Goal: Check status: Check status

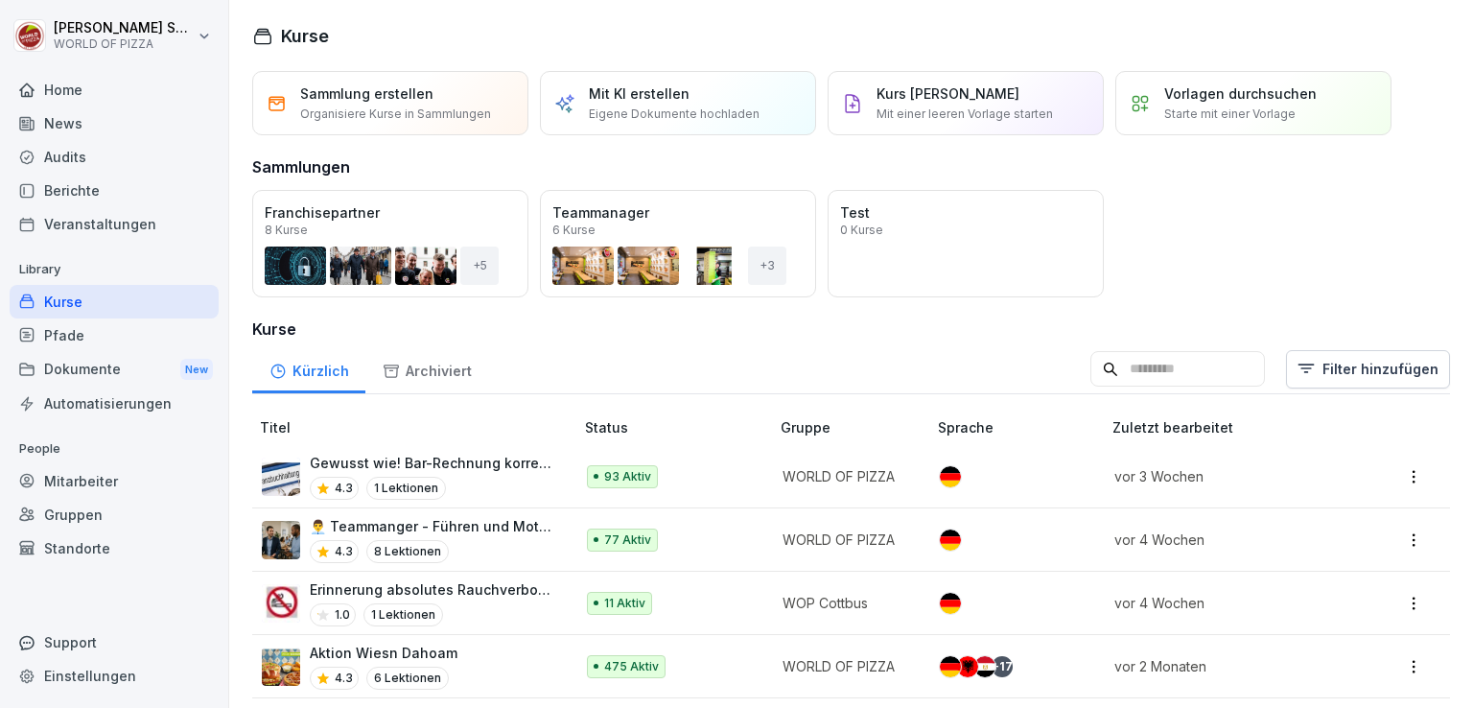
click at [129, 135] on div "News" at bounding box center [114, 123] width 209 height 34
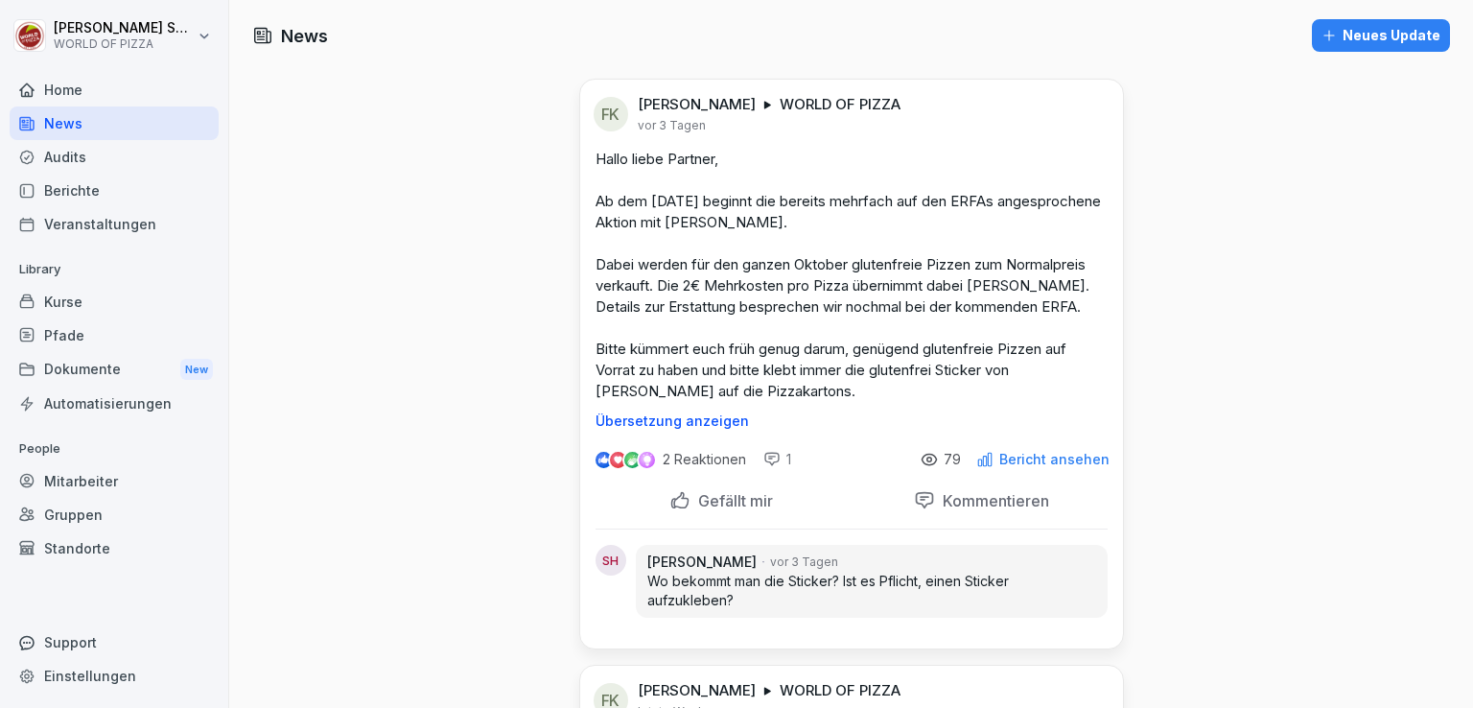
click at [110, 168] on div "Audits" at bounding box center [114, 157] width 209 height 34
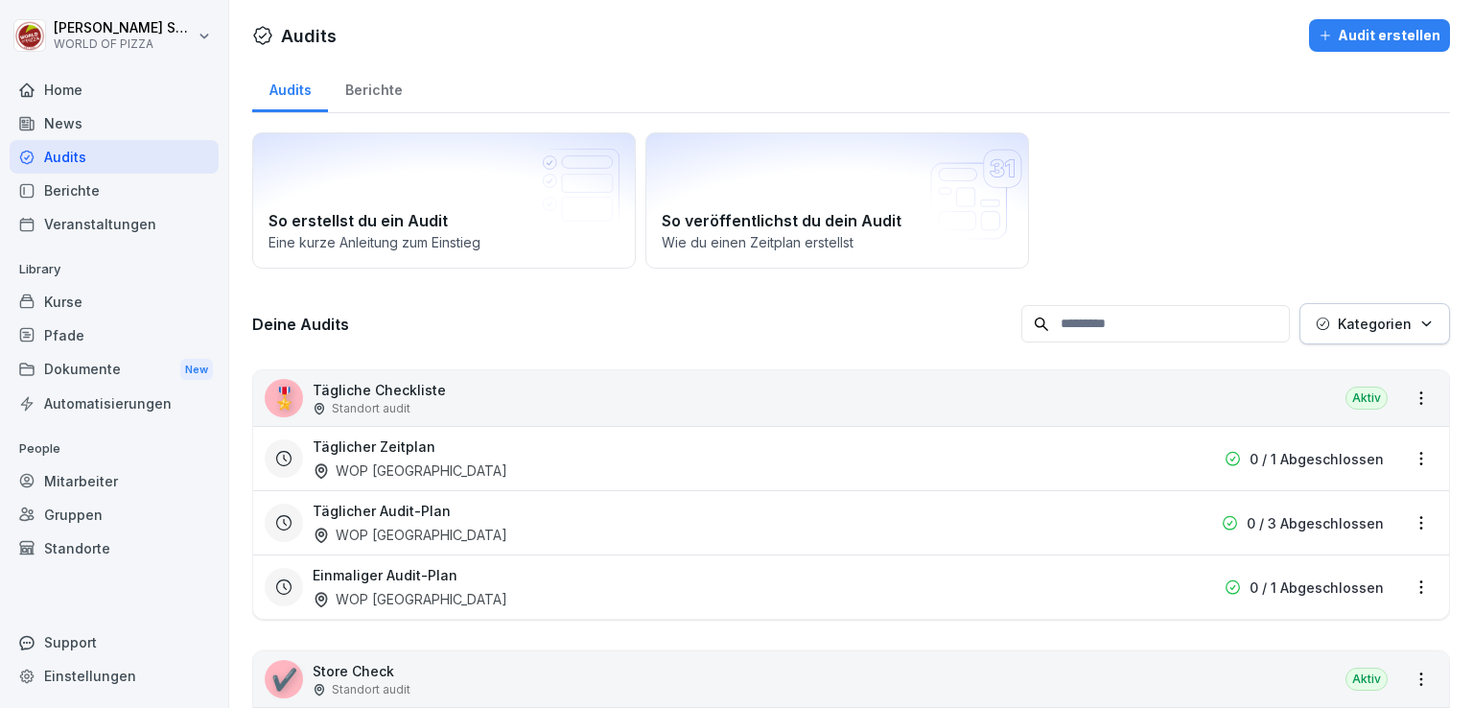
click at [395, 93] on div "Berichte" at bounding box center [373, 87] width 91 height 49
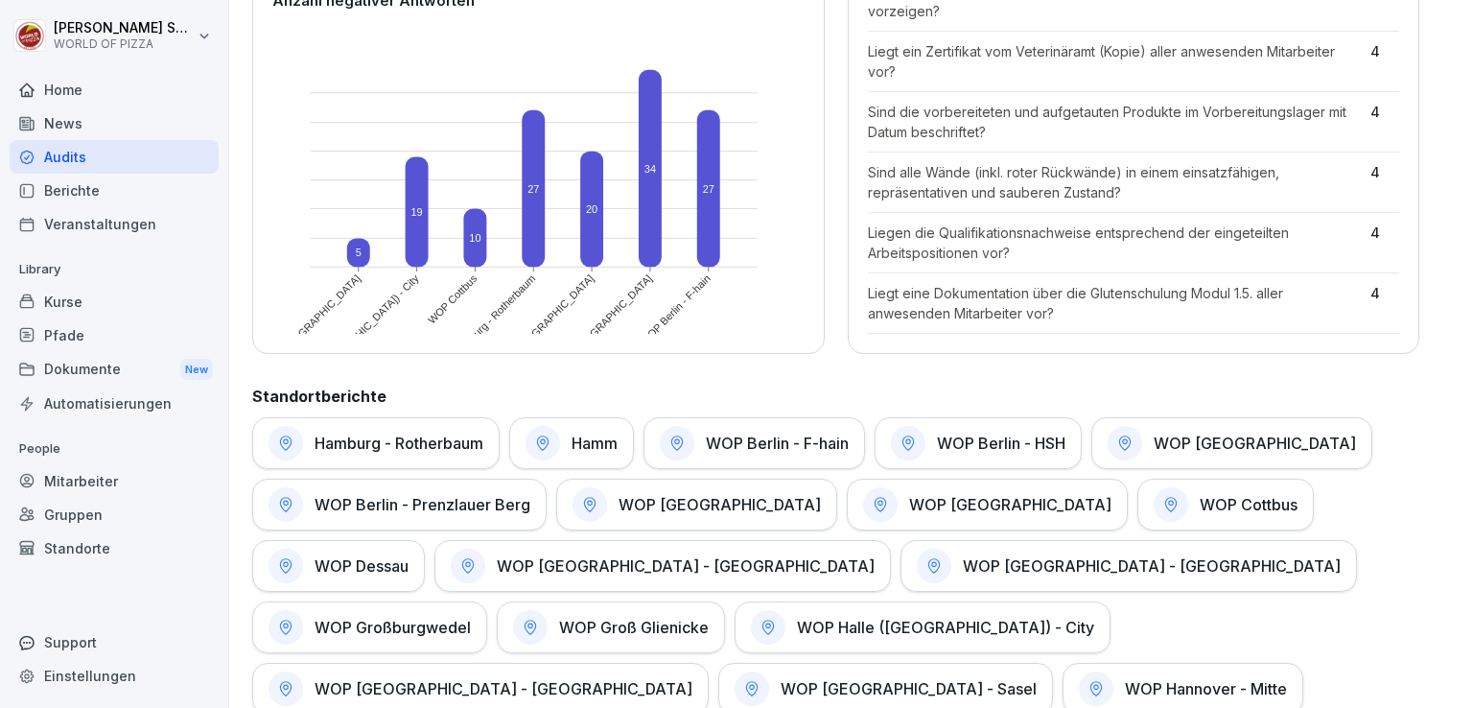
scroll to position [609, 0]
click at [737, 446] on h1 "WOP Berlin - F-hain" at bounding box center [777, 444] width 143 height 19
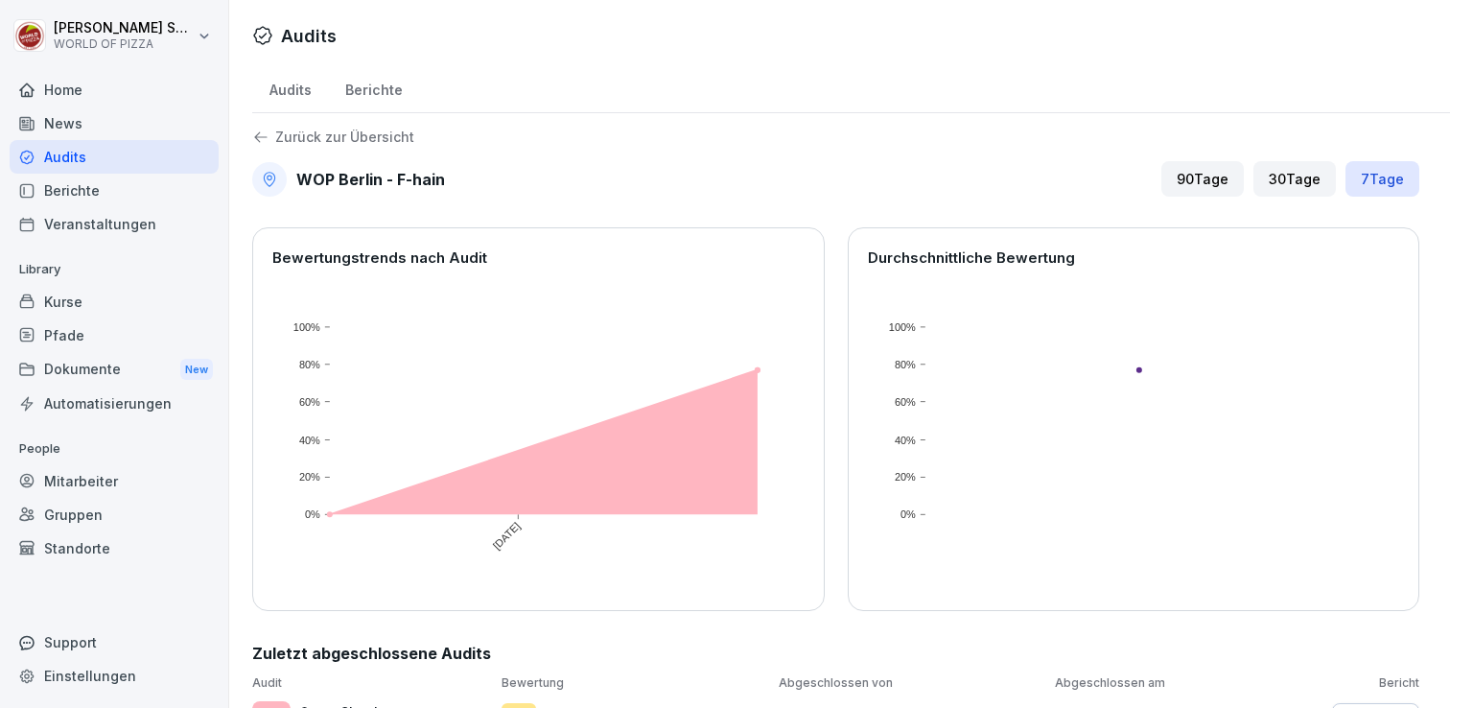
click at [280, 96] on div "Audits" at bounding box center [290, 87] width 76 height 49
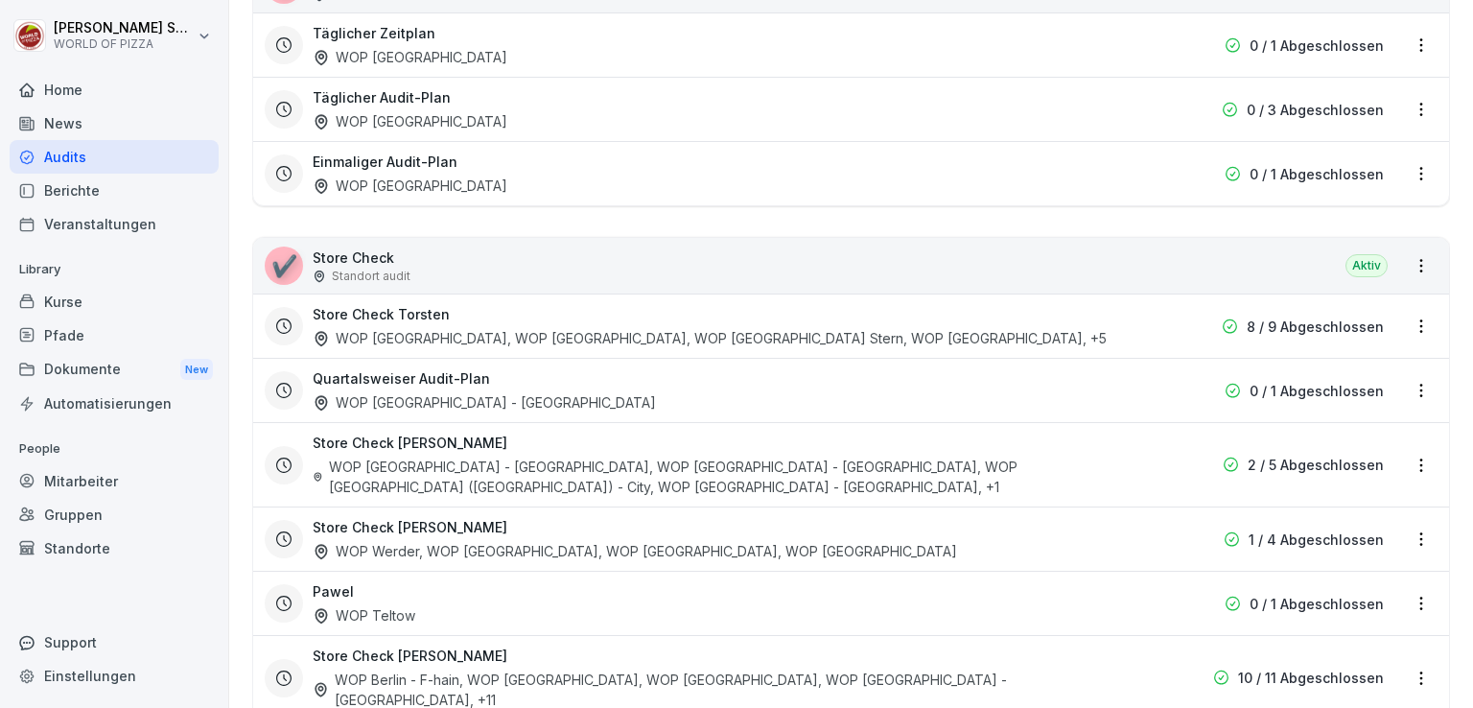
scroll to position [571, 0]
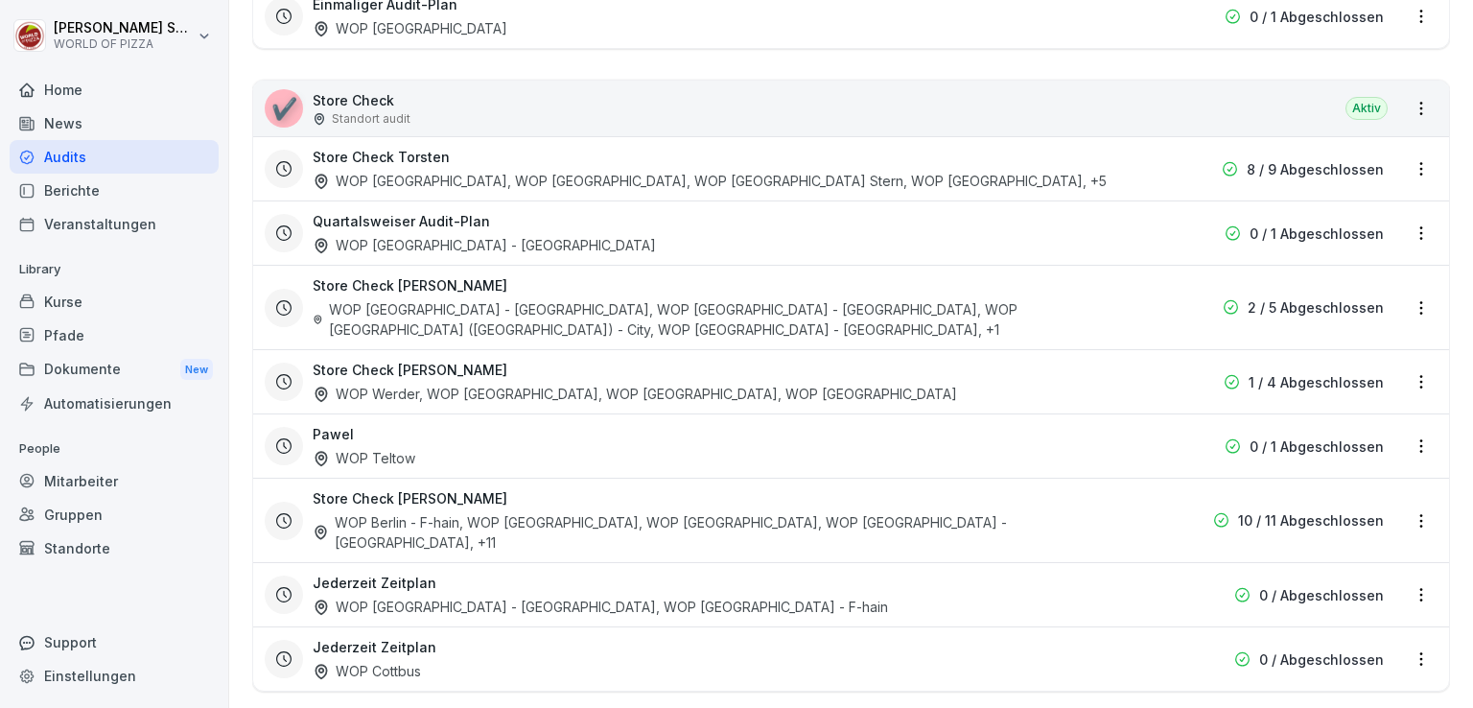
click at [596, 512] on div "WOP Berlin - F-hain, WOP Berlin - HSH, WOP Berlin - Mitte, WOP Magdeburg - Alte…" at bounding box center [729, 532] width 832 height 40
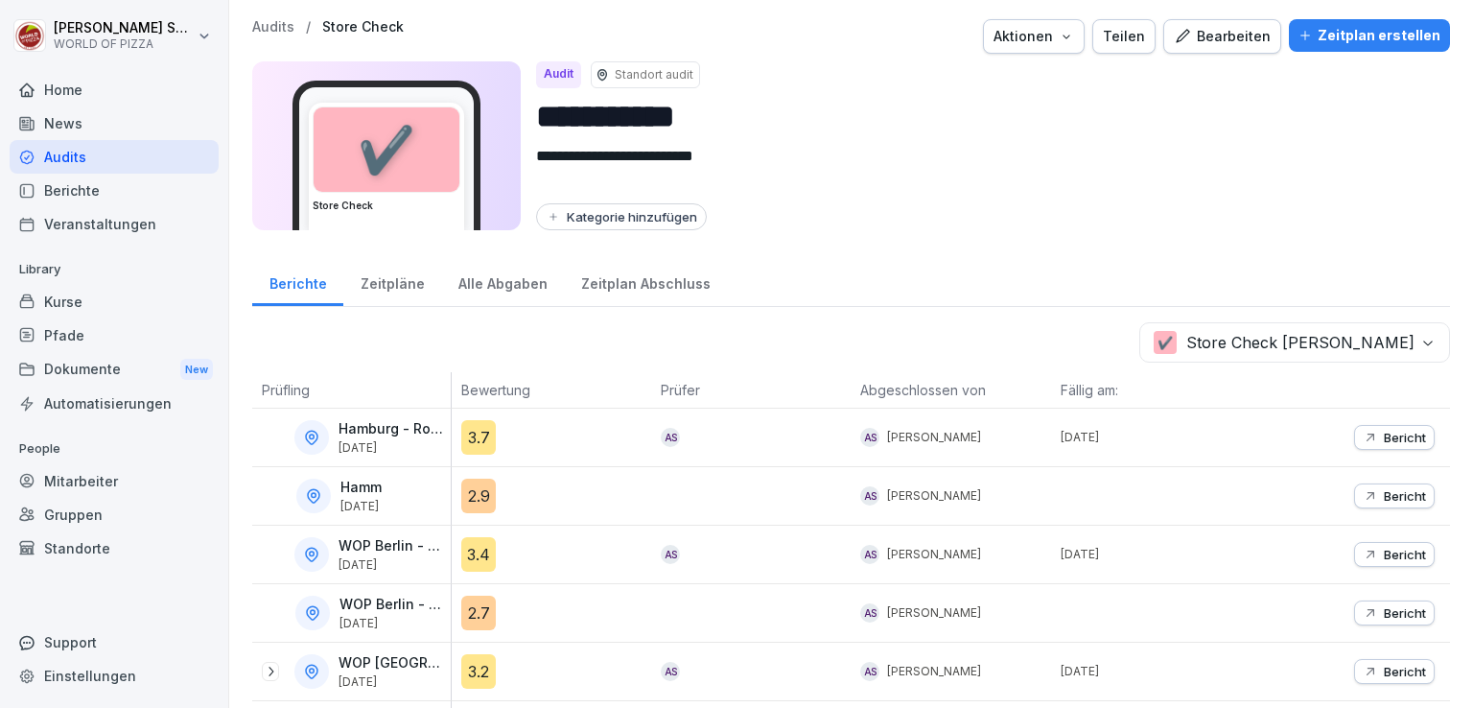
click at [485, 289] on div "Alle Abgaben" at bounding box center [502, 281] width 123 height 49
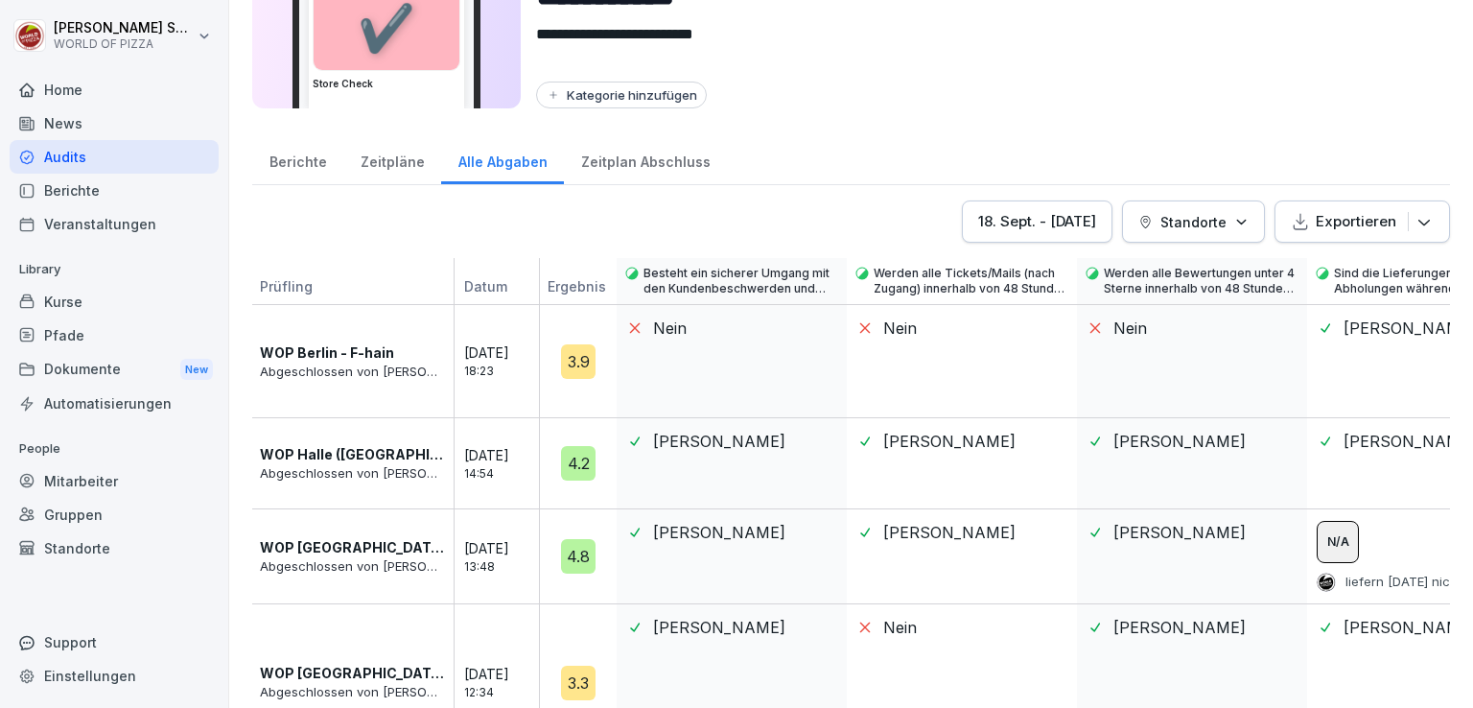
scroll to position [123, 0]
click at [1077, 224] on div "18. Sept. - 25. Sept. 2025" at bounding box center [1037, 220] width 118 height 21
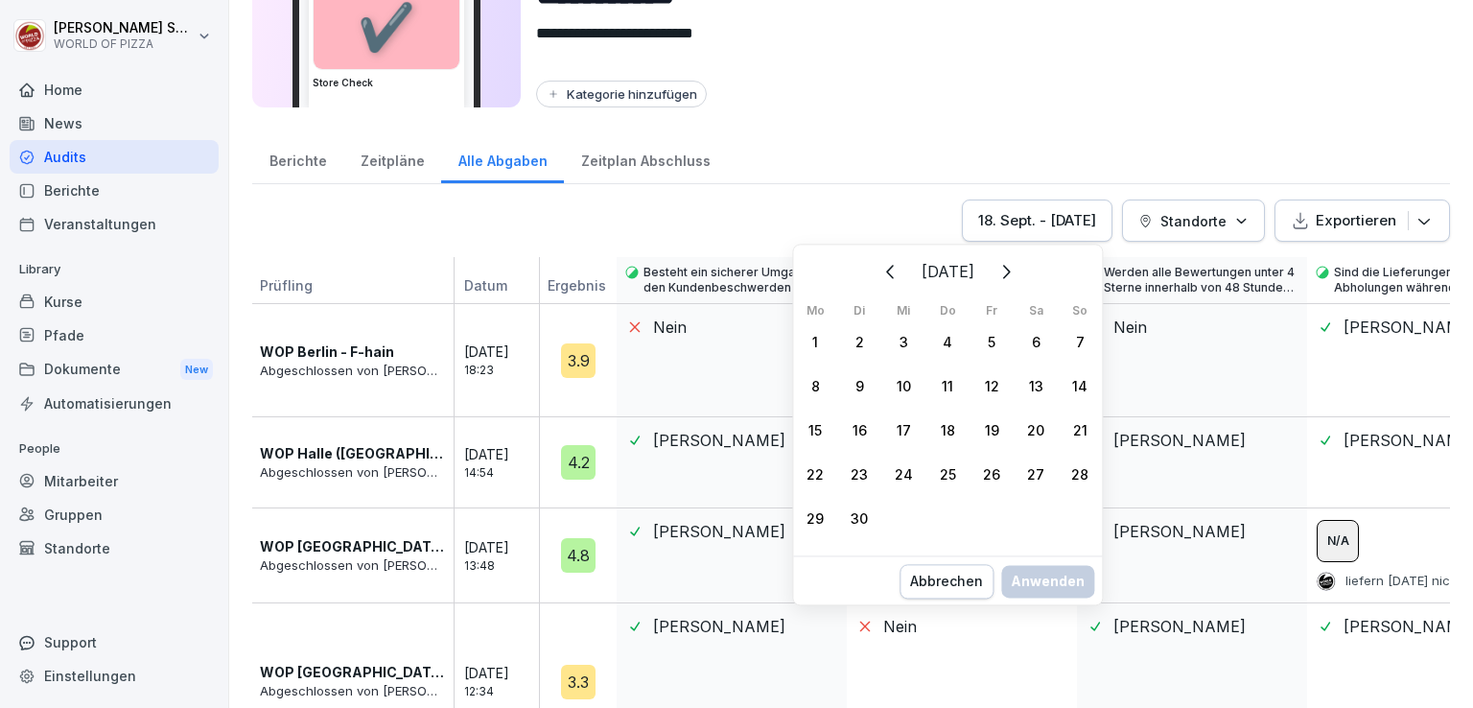
click at [880, 270] on icon "Zurück" at bounding box center [891, 271] width 23 height 23
click at [858, 270] on div "Juli 2025 Mo Di Mi Do Fr Sa So 30 1 2 3 4 5 6 7 8 9 10 11 12 13 14 15 16 17 18 …" at bounding box center [947, 395] width 309 height 290
click at [886, 266] on icon "Zurück" at bounding box center [891, 271] width 23 height 23
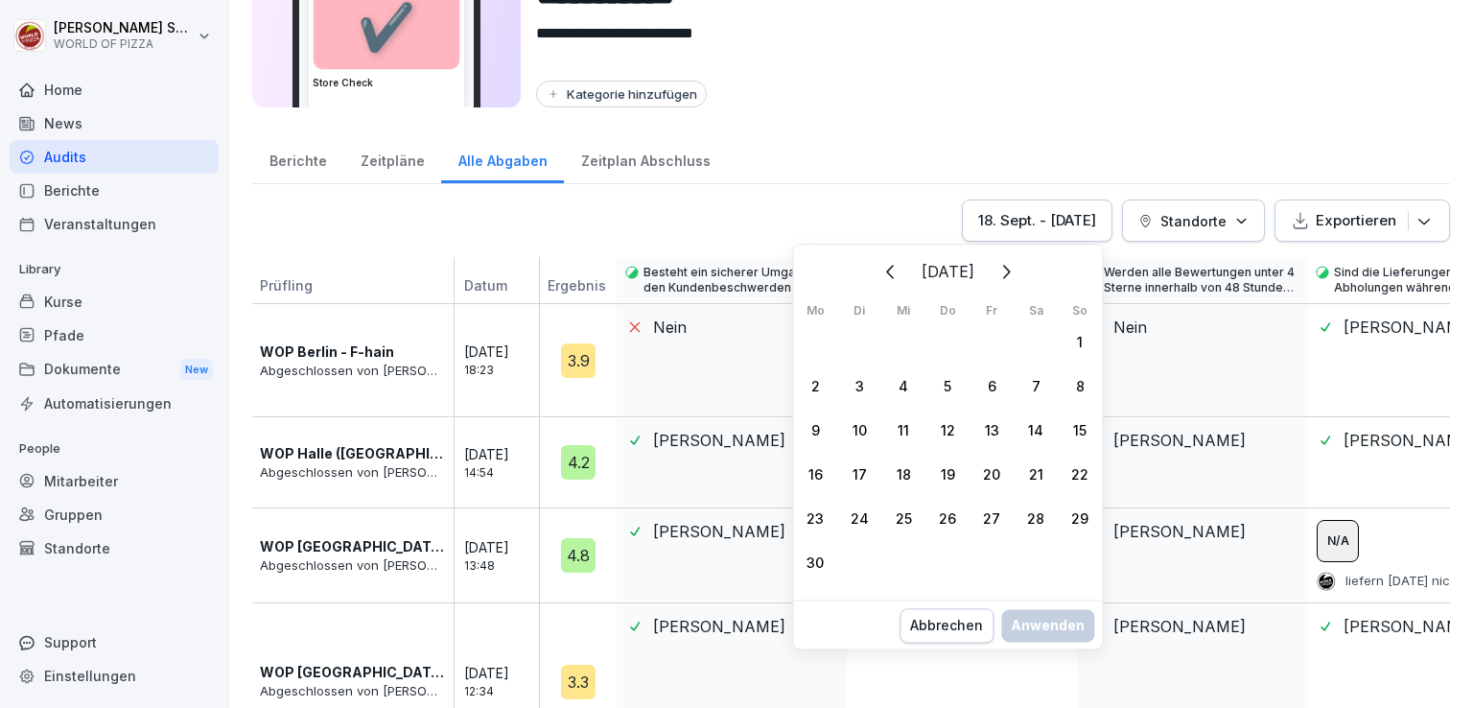
click at [886, 266] on icon "Zurück" at bounding box center [891, 271] width 23 height 23
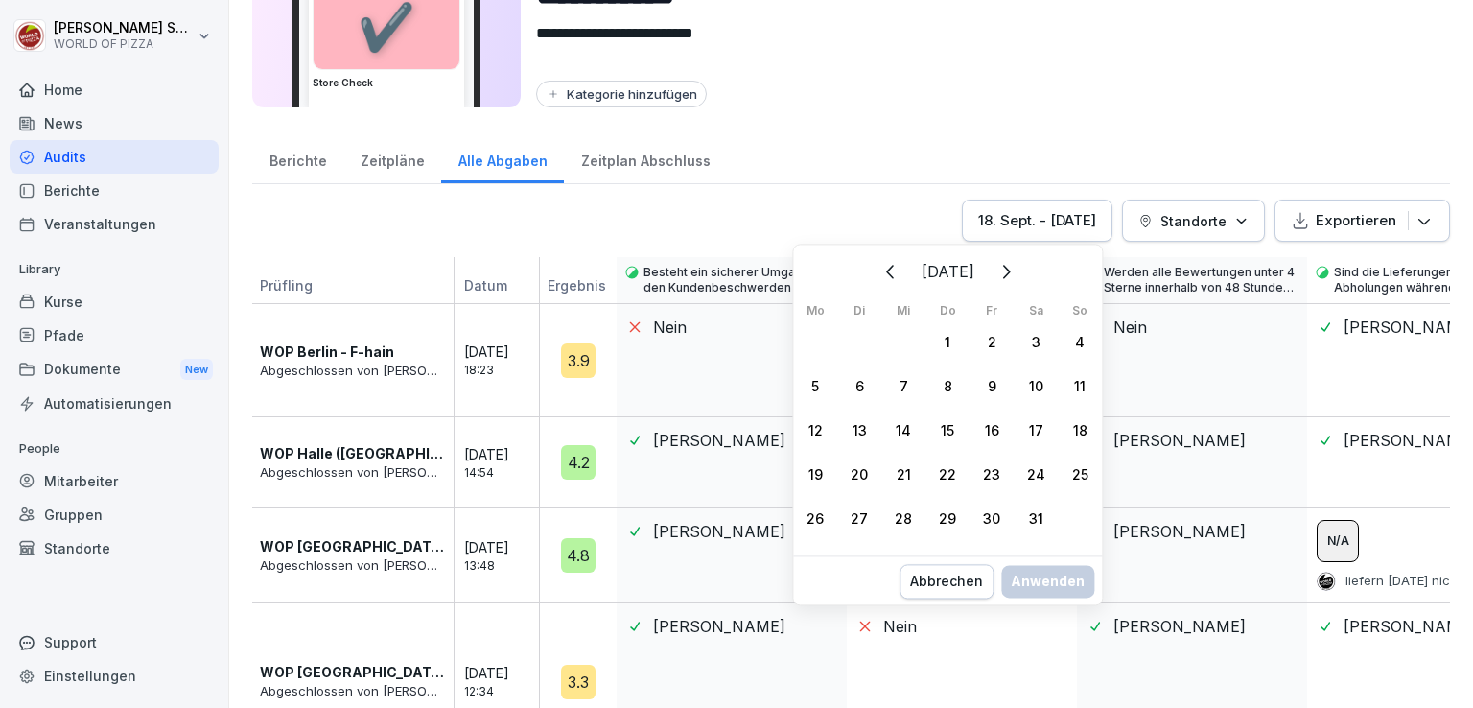
click at [886, 266] on icon "Zurück" at bounding box center [891, 271] width 23 height 23
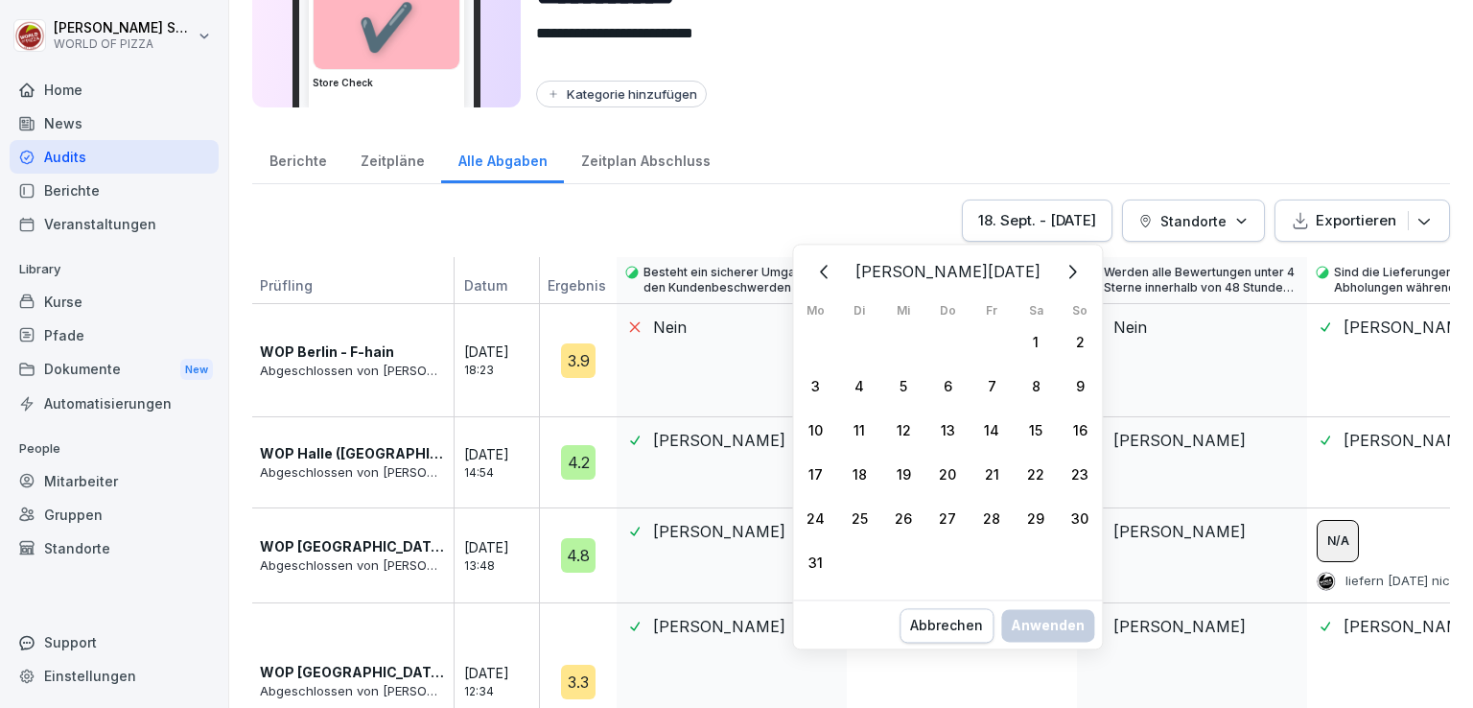
click at [836, 266] on icon "Zurück" at bounding box center [824, 271] width 23 height 23
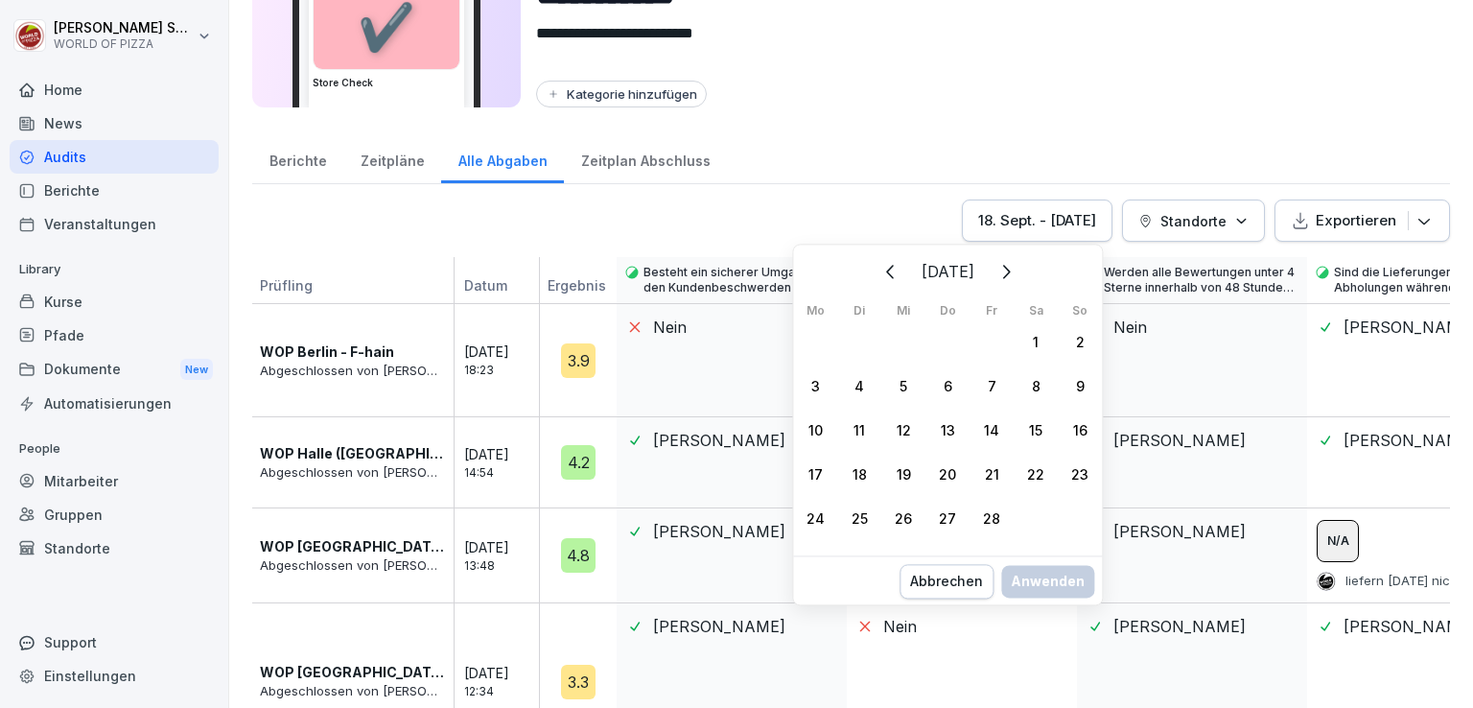
click at [886, 266] on button "Zurück" at bounding box center [891, 271] width 42 height 42
click at [902, 339] on div "1" at bounding box center [903, 341] width 44 height 44
click at [1017, 277] on icon "Weiter" at bounding box center [1005, 271] width 23 height 23
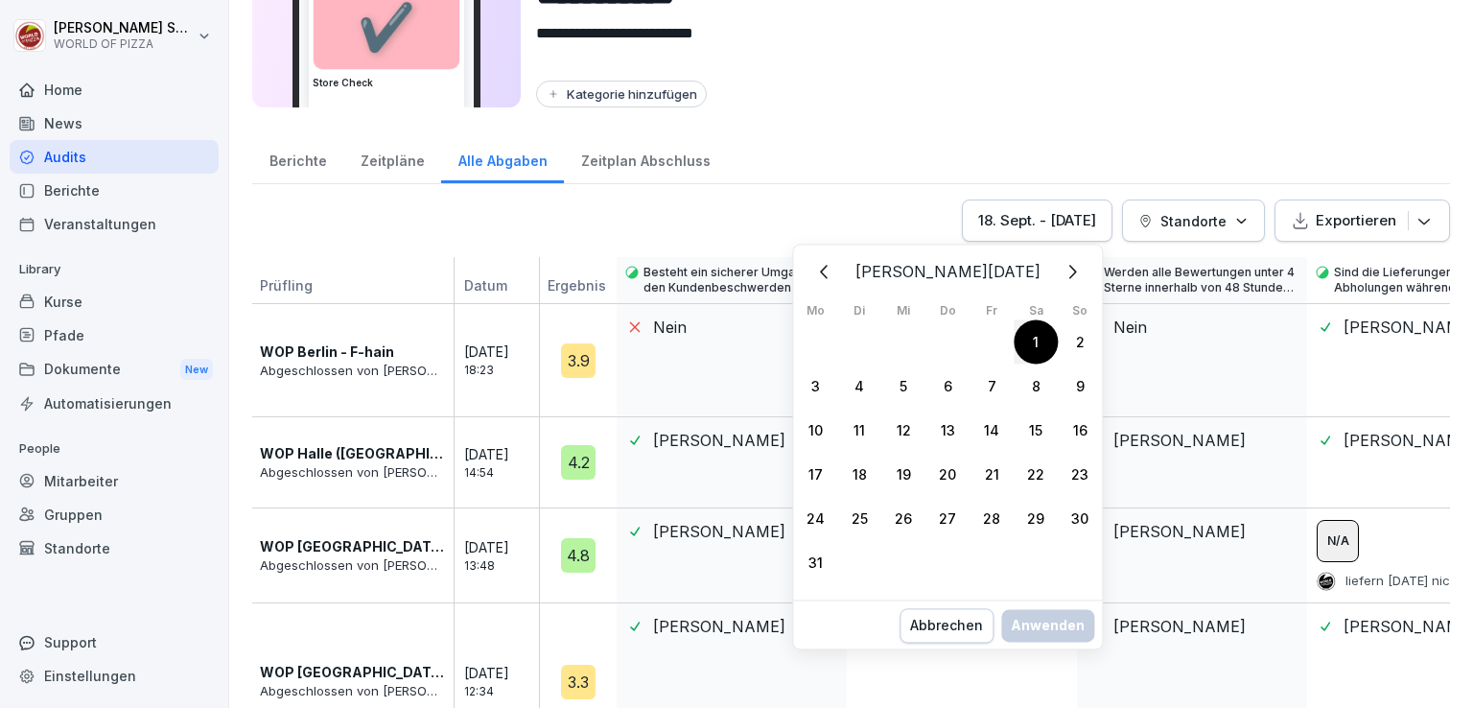
click at [1060, 277] on icon "Weiter" at bounding box center [1071, 271] width 23 height 23
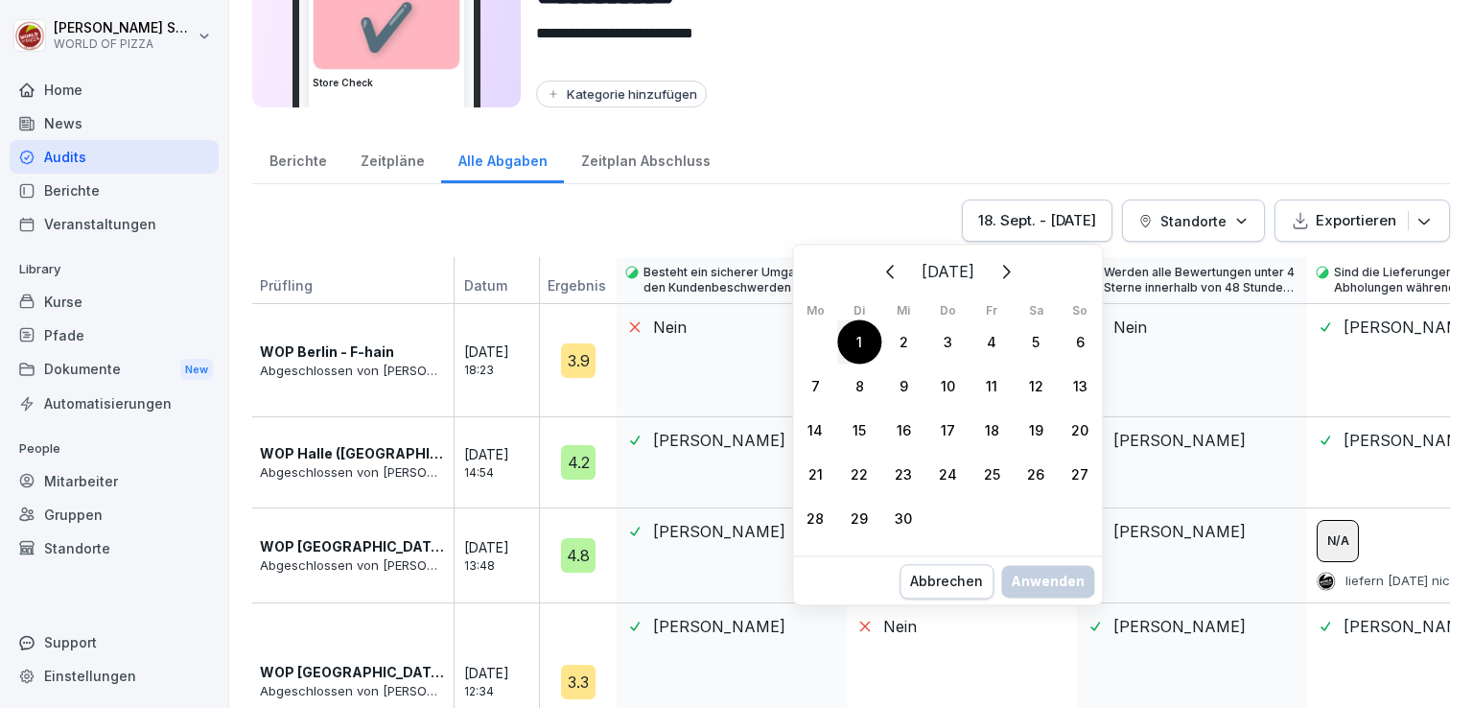
click at [1026, 277] on button "Weiter" at bounding box center [1005, 271] width 42 height 42
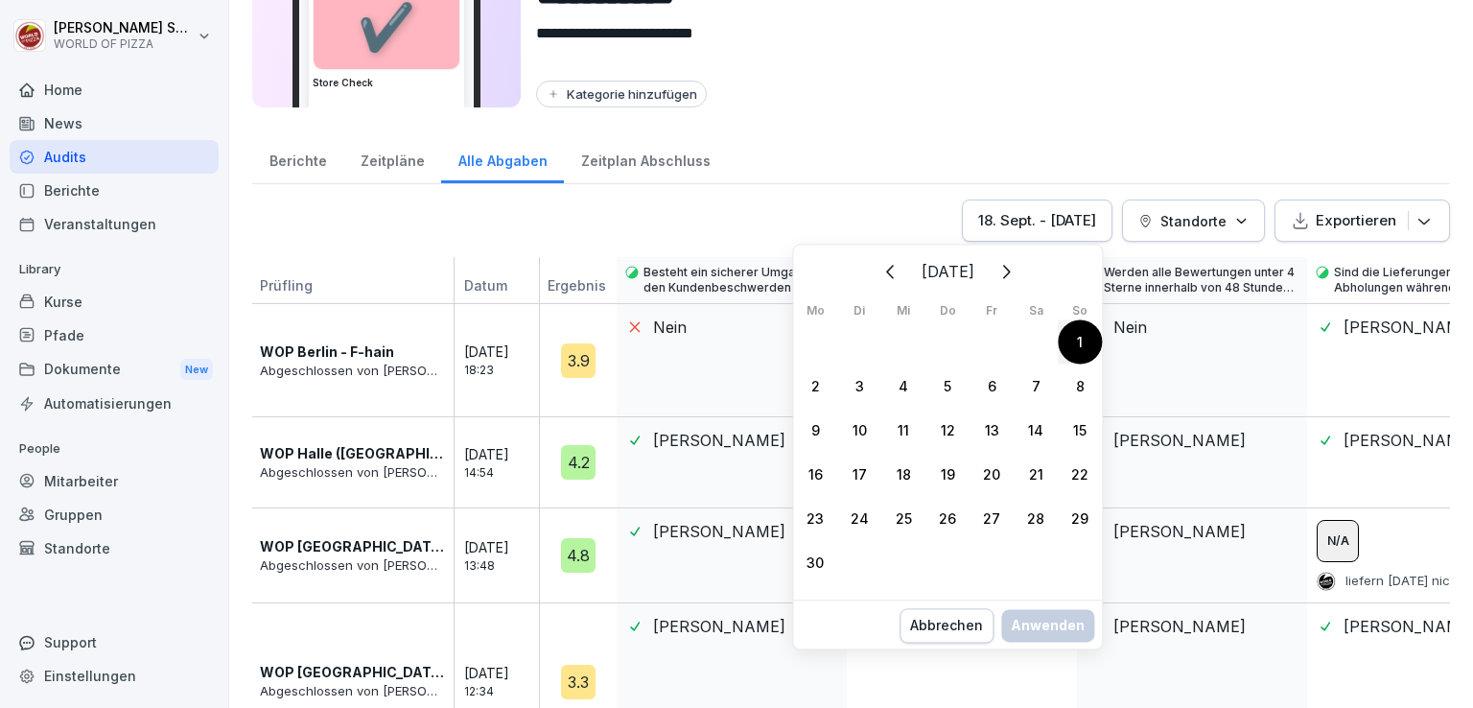
click at [1026, 277] on button "Weiter" at bounding box center [1005, 271] width 42 height 42
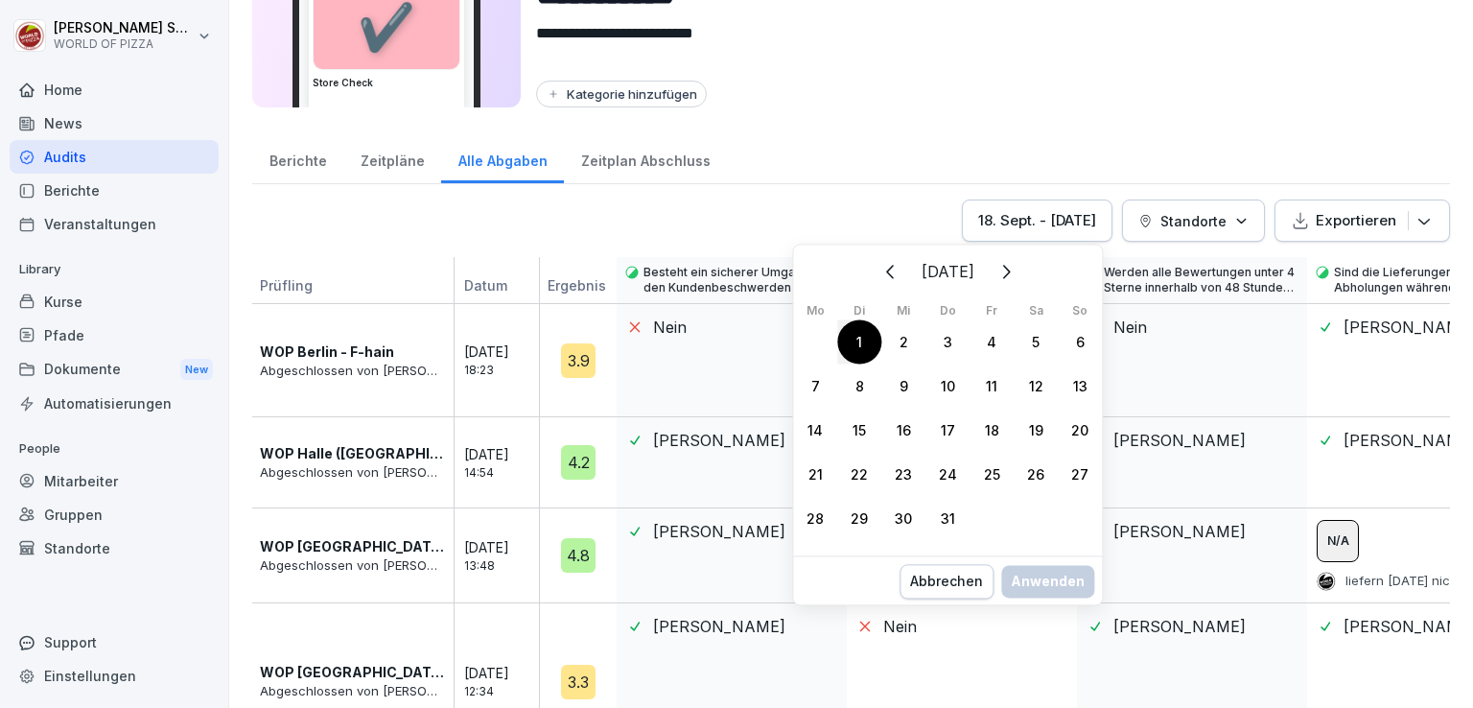
click at [1026, 277] on button "Weiter" at bounding box center [1005, 271] width 42 height 42
click at [1017, 277] on icon "Weiter" at bounding box center [1005, 271] width 23 height 23
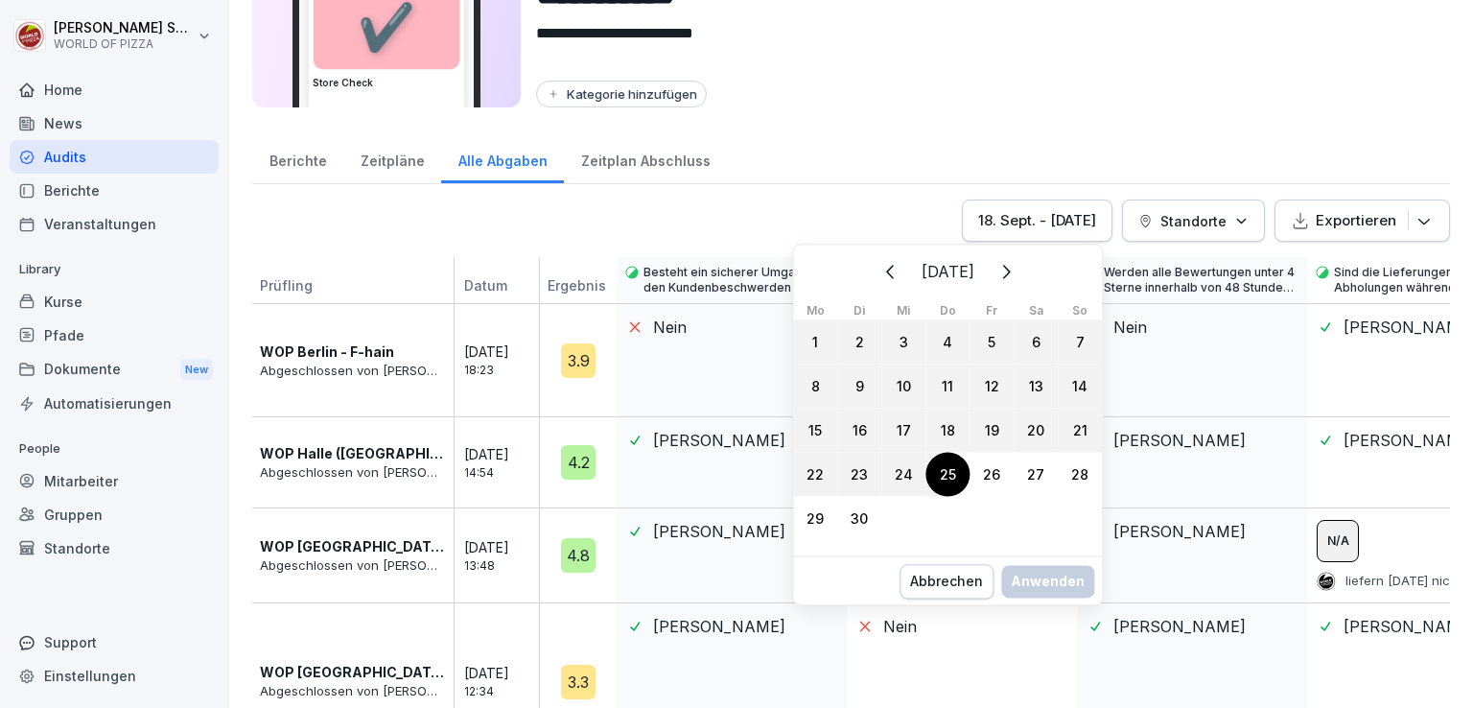
click at [946, 469] on div "25" at bounding box center [948, 474] width 44 height 44
click at [1043, 605] on div "Anwenden" at bounding box center [1048, 601] width 74 height 21
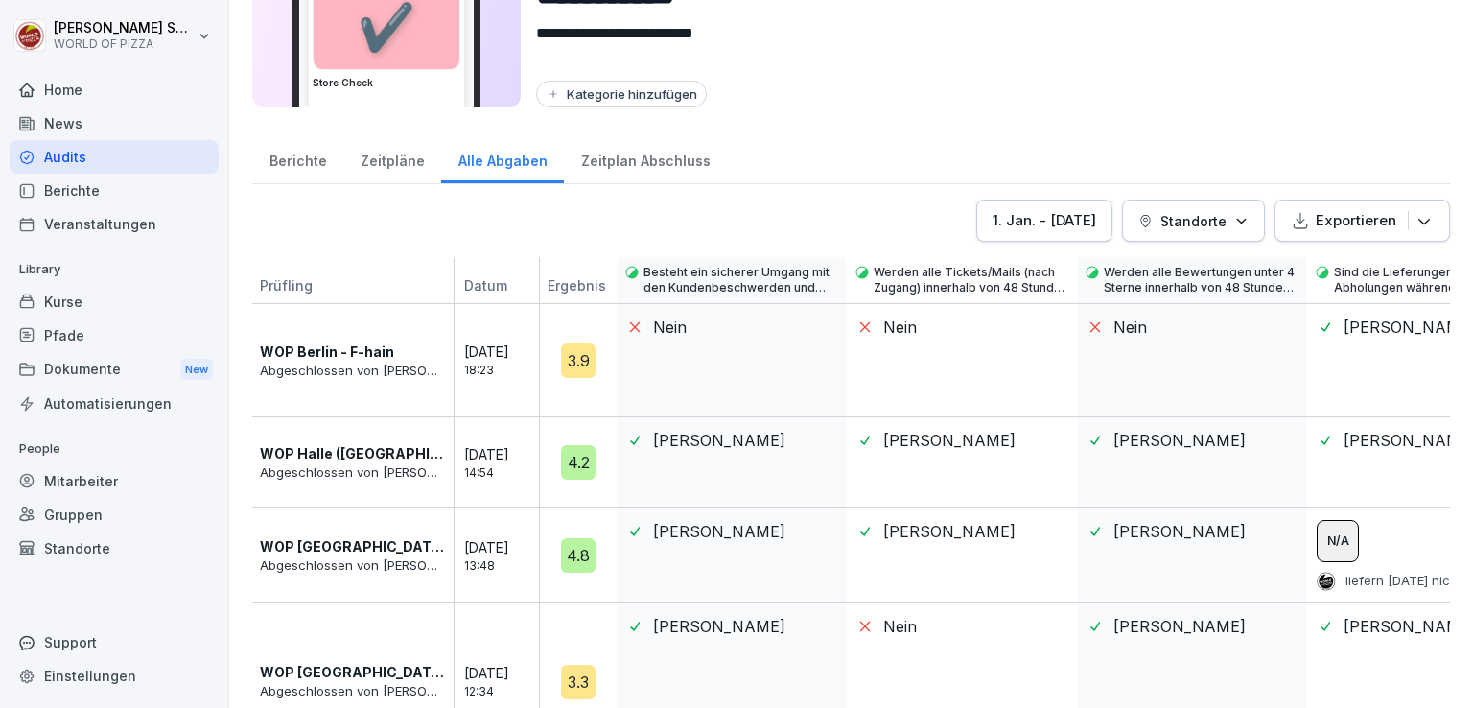
click at [1237, 221] on icon "button" at bounding box center [1241, 221] width 8 height 4
click at [1161, 219] on p "Standorte" at bounding box center [1194, 221] width 66 height 20
click at [1234, 216] on icon "button" at bounding box center [1241, 221] width 14 height 14
click at [1172, 213] on p "Standorte" at bounding box center [1194, 221] width 66 height 20
